Goal: Transaction & Acquisition: Purchase product/service

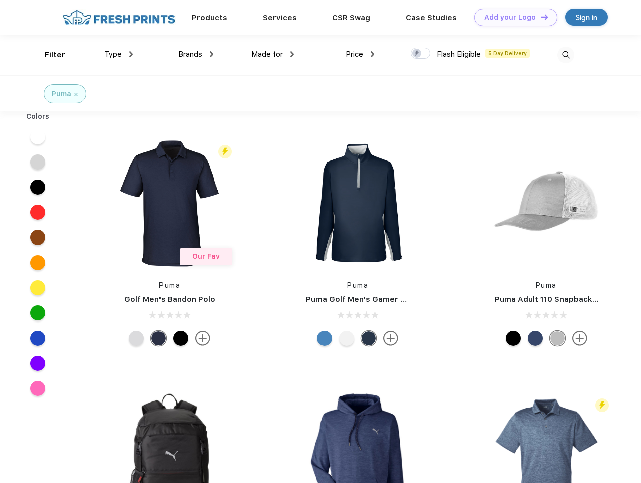
scroll to position [1, 0]
click at [513, 17] on link "Add your Logo Design Tool" at bounding box center [516, 18] width 83 height 18
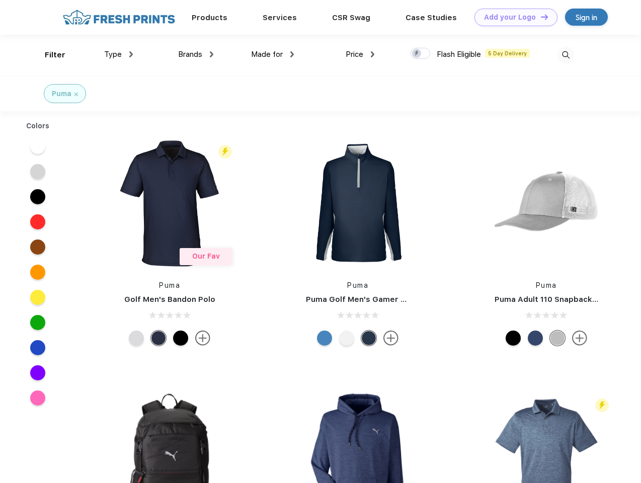
click at [0, 0] on div "Design Tool" at bounding box center [0, 0] width 0 height 0
click at [540, 17] on link "Add your Logo Design Tool" at bounding box center [516, 18] width 83 height 18
click at [48, 55] on div "Filter" at bounding box center [55, 55] width 21 height 12
click at [119, 54] on span "Type" at bounding box center [113, 54] width 18 height 9
click at [196, 54] on span "Brands" at bounding box center [190, 54] width 24 height 9
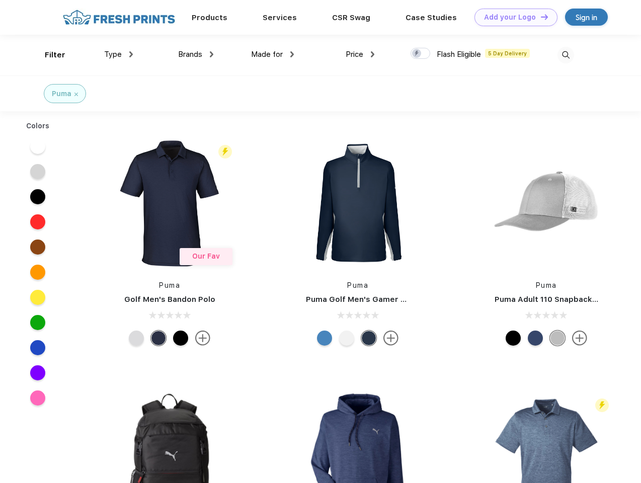
click at [273, 54] on span "Made for" at bounding box center [267, 54] width 32 height 9
click at [361, 54] on span "Price" at bounding box center [355, 54] width 18 height 9
click at [421, 54] on div at bounding box center [421, 53] width 20 height 11
click at [417, 54] on input "checkbox" at bounding box center [414, 50] width 7 height 7
click at [566, 55] on img at bounding box center [566, 55] width 17 height 17
